Goal: Obtain resource: Download file/media

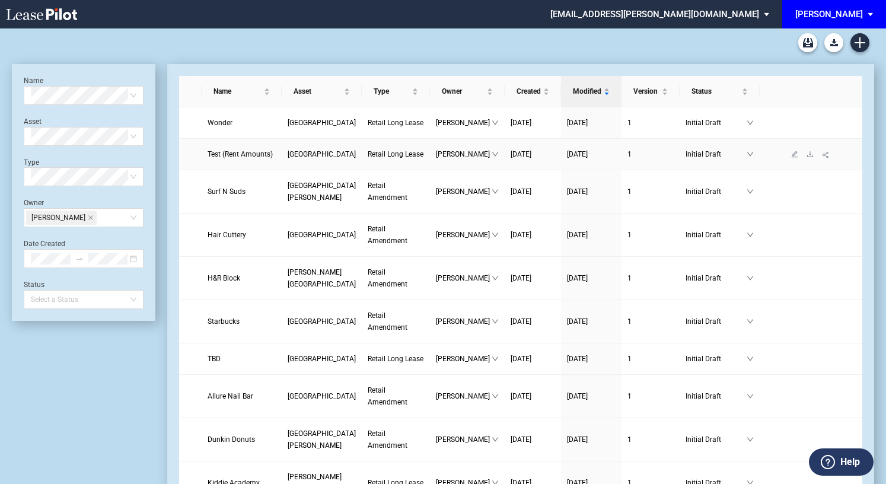
click at [230, 158] on span "Test (Rent Amounts)" at bounding box center [240, 154] width 65 height 8
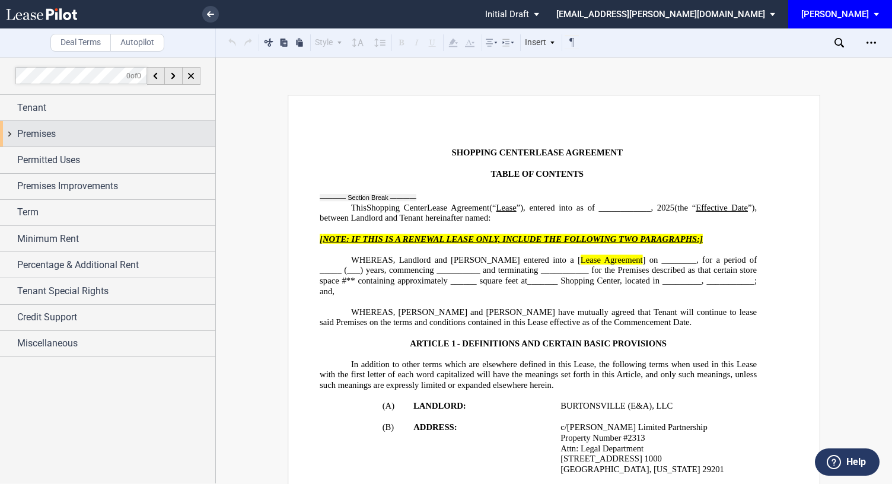
click at [56, 135] on span "Premises" at bounding box center [36, 134] width 39 height 14
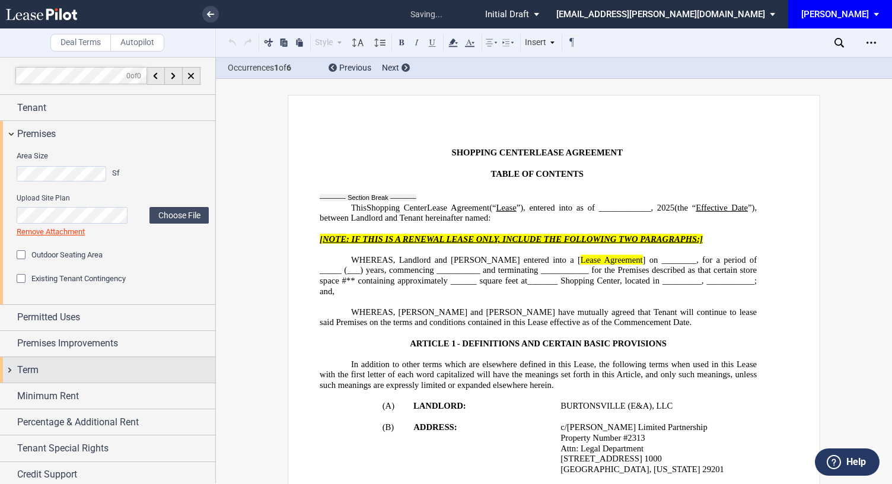
click at [31, 378] on div "Term" at bounding box center [107, 370] width 215 height 26
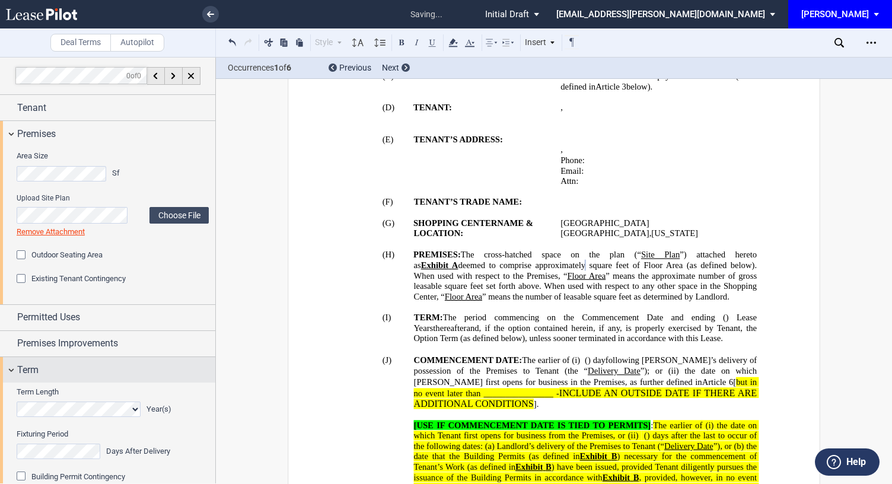
scroll to position [300, 0]
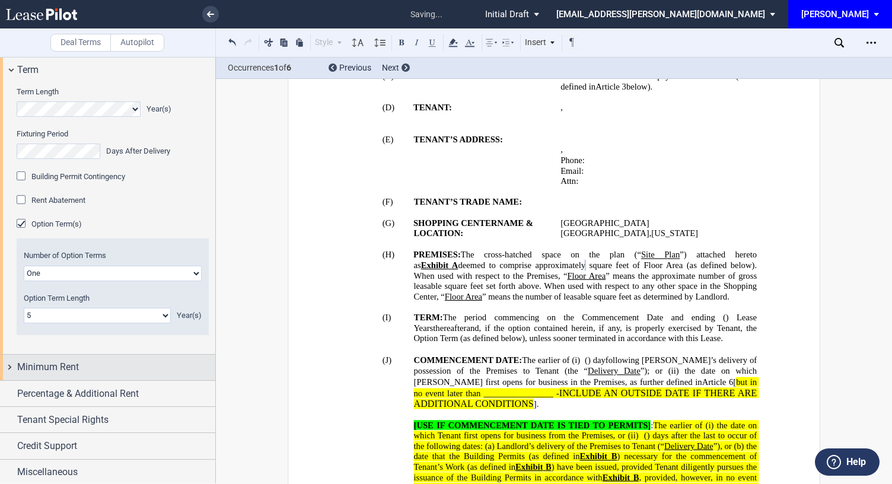
click at [36, 372] on span "Minimum Rent" at bounding box center [48, 367] width 62 height 14
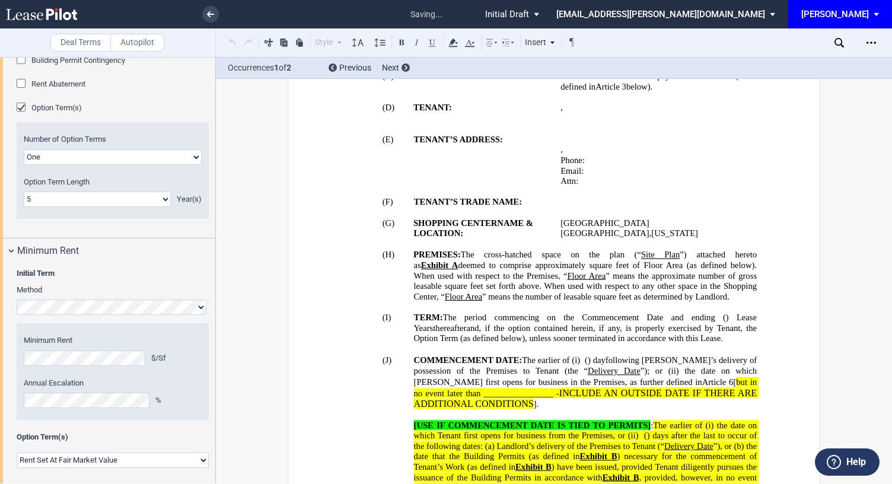
scroll to position [757, 0]
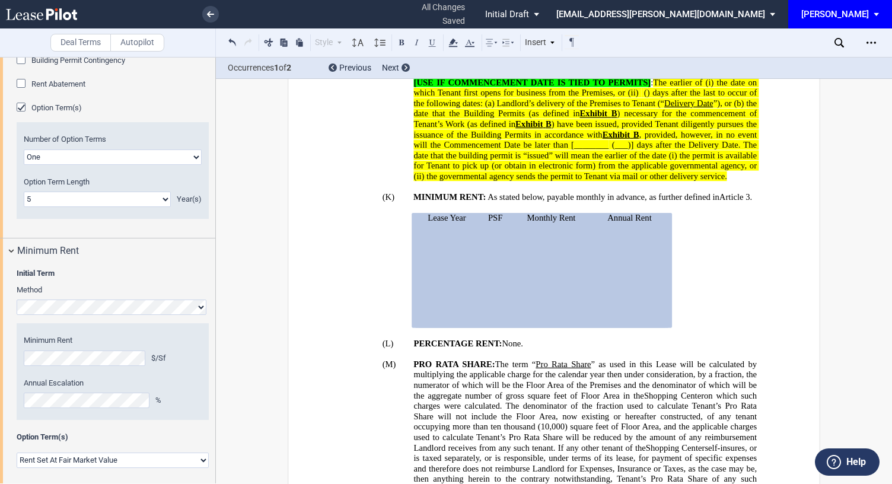
click at [879, 46] on div "Open Lease options menu" at bounding box center [871, 42] width 19 height 19
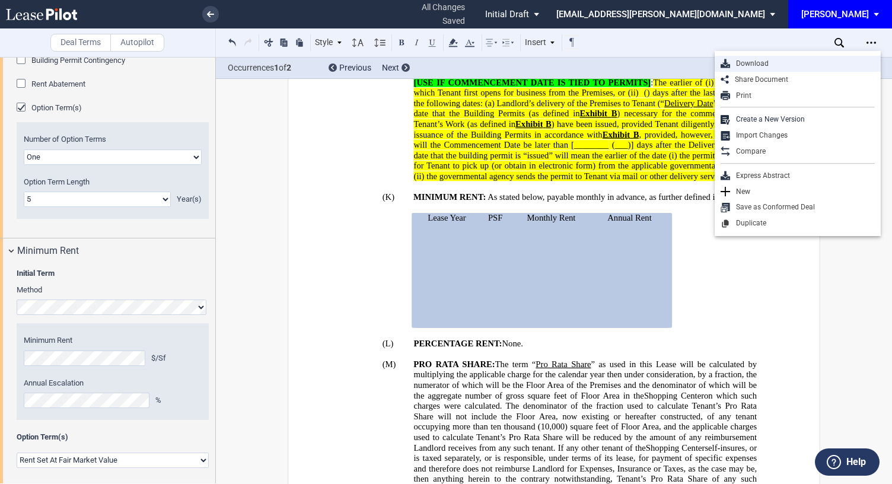
click at [800, 59] on div "Download" at bounding box center [802, 64] width 145 height 10
